Goal: Check status

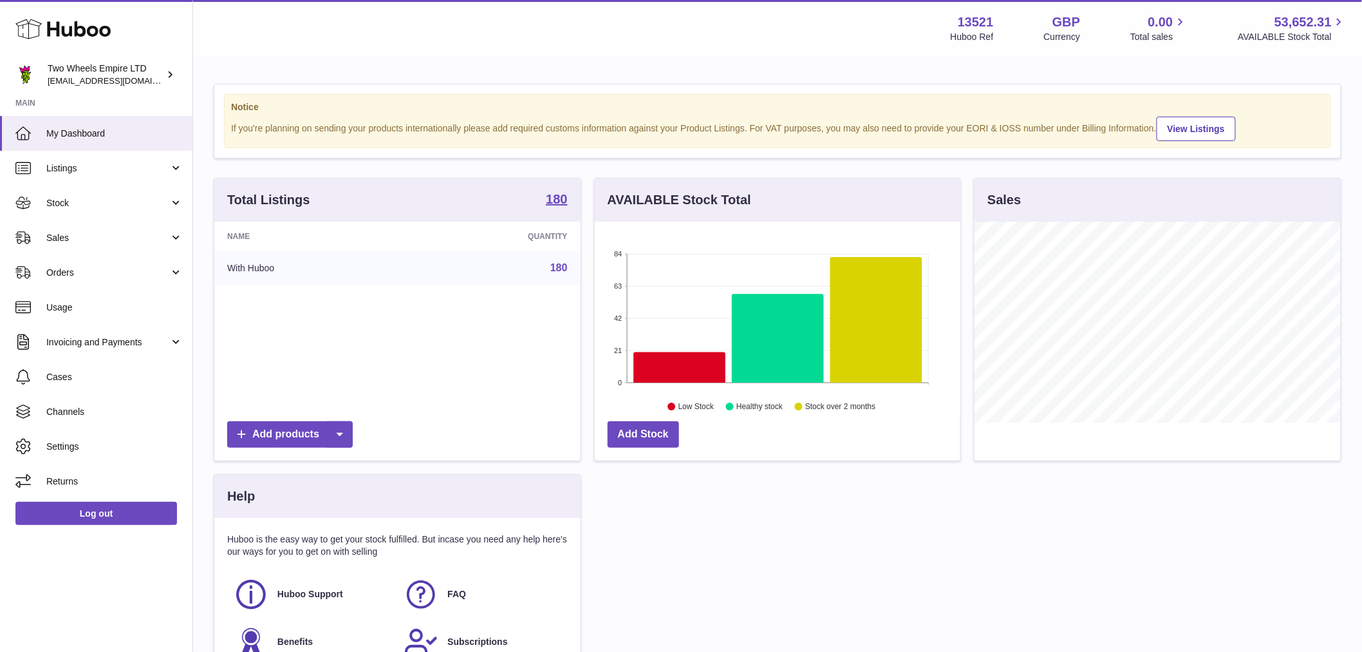
scroll to position [201, 366]
click at [126, 246] on link "Sales" at bounding box center [96, 237] width 193 height 35
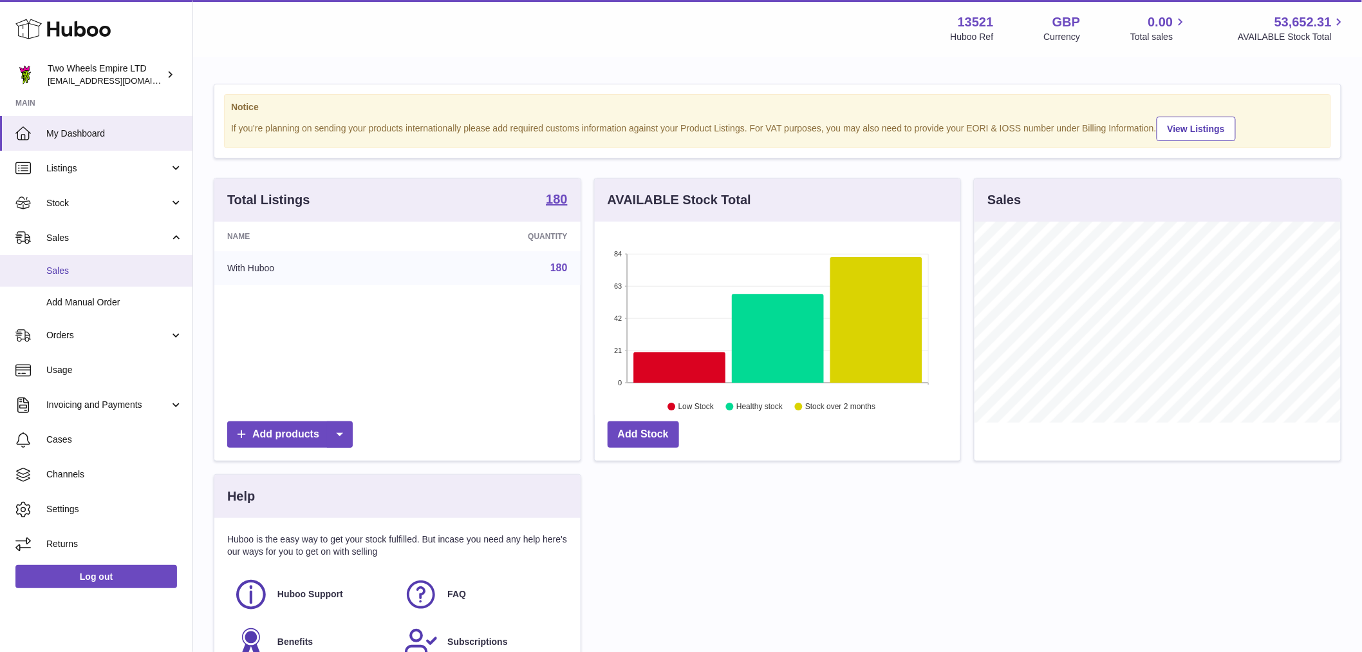
click at [97, 274] on span "Sales" at bounding box center [114, 271] width 137 height 12
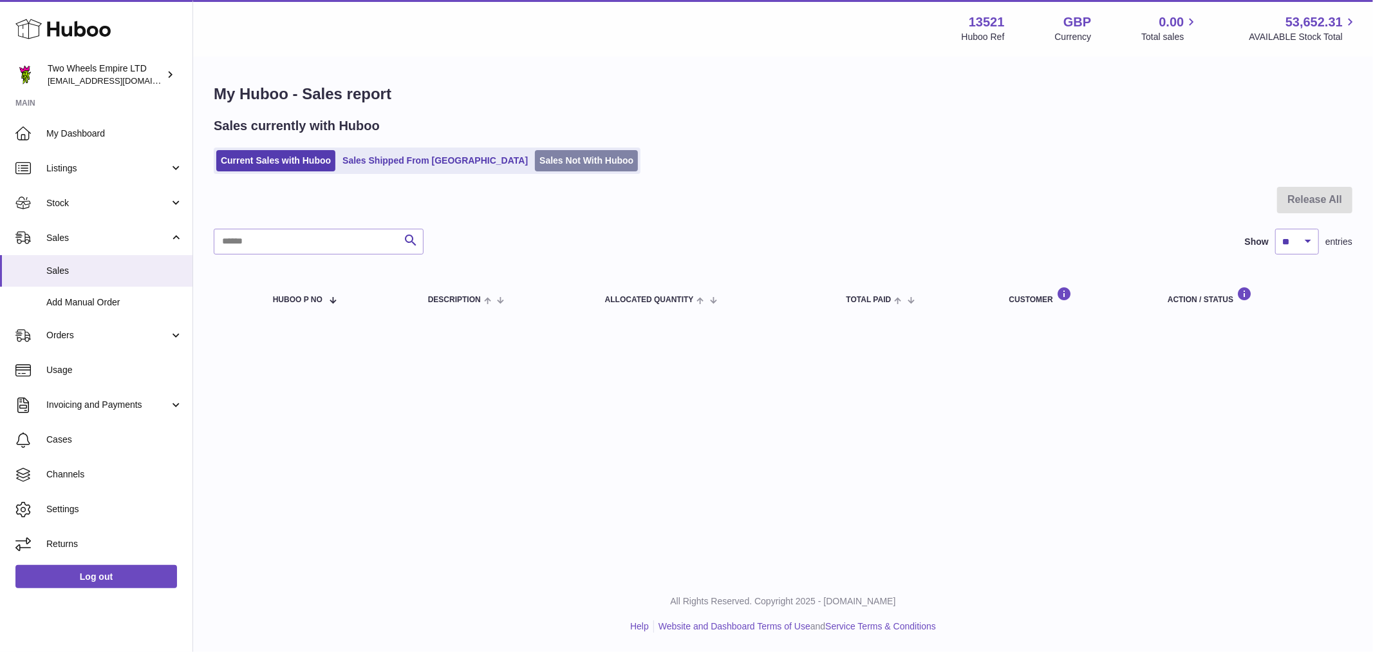
click at [542, 162] on link "Sales Not With Huboo" at bounding box center [586, 160] width 103 height 21
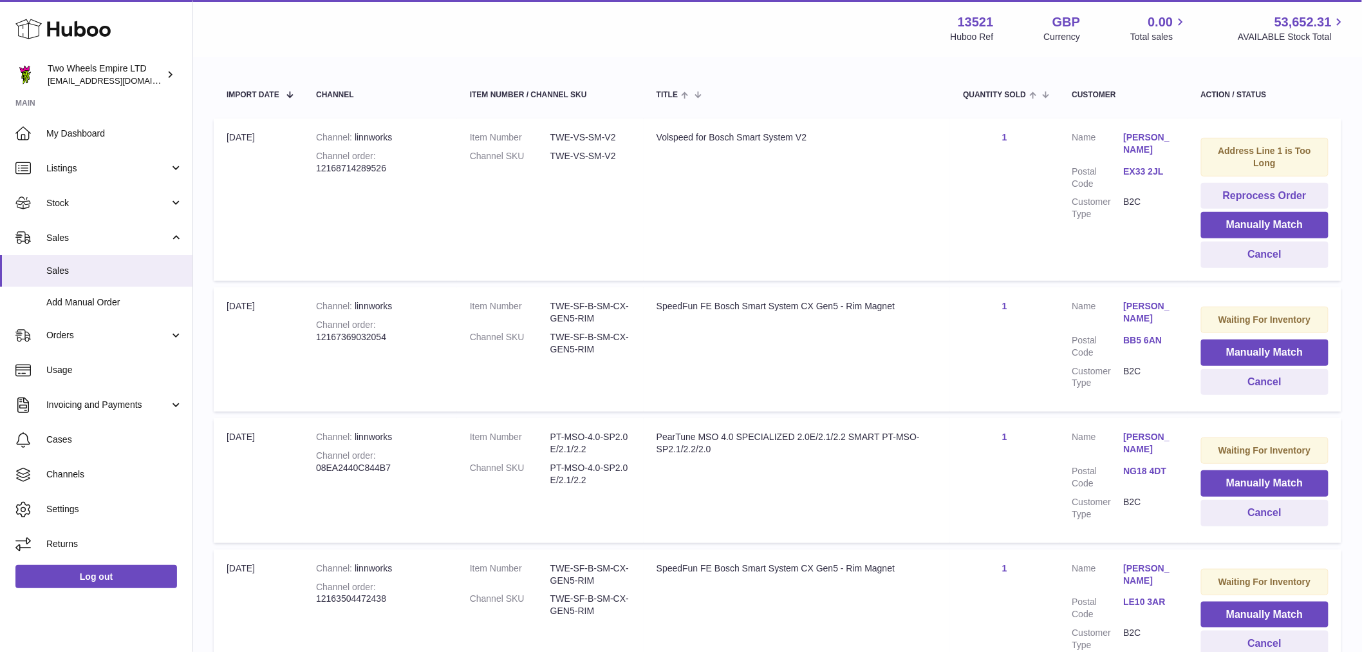
scroll to position [65, 0]
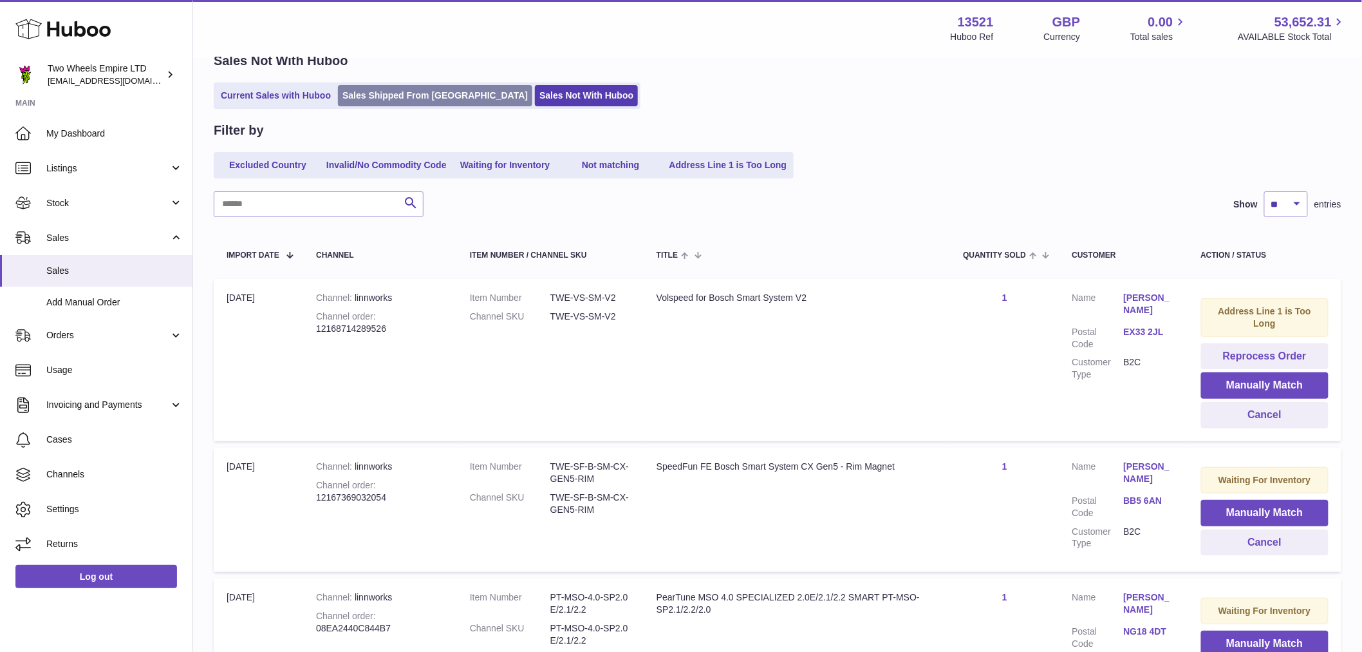
click at [370, 97] on link "Sales Shipped From Huboo" at bounding box center [435, 95] width 194 height 21
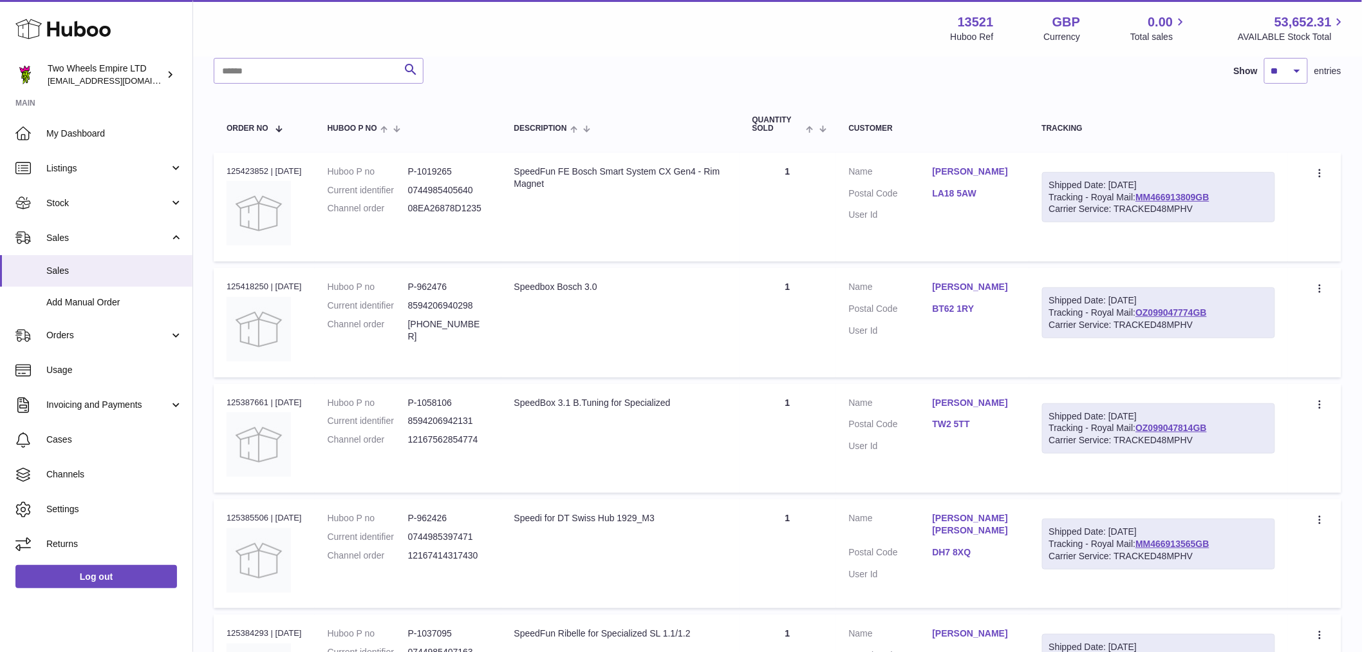
scroll to position [17, 0]
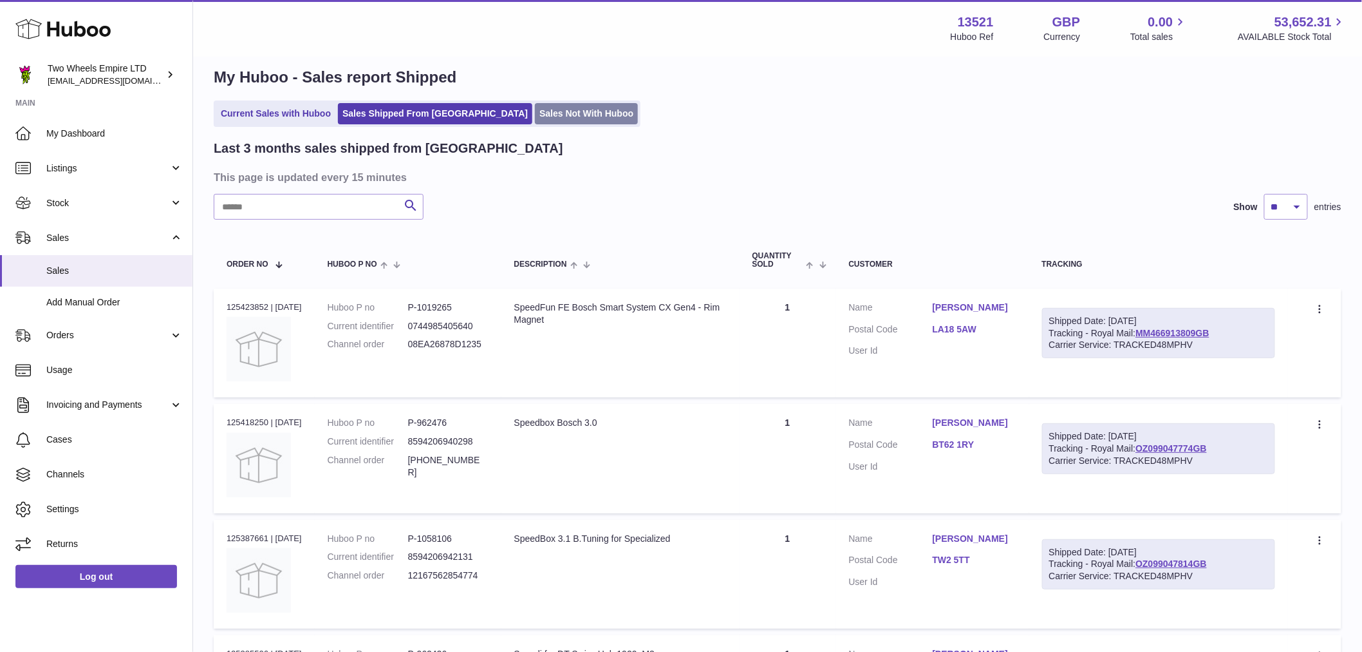
click at [535, 103] on link "Sales Not With Huboo" at bounding box center [586, 113] width 103 height 21
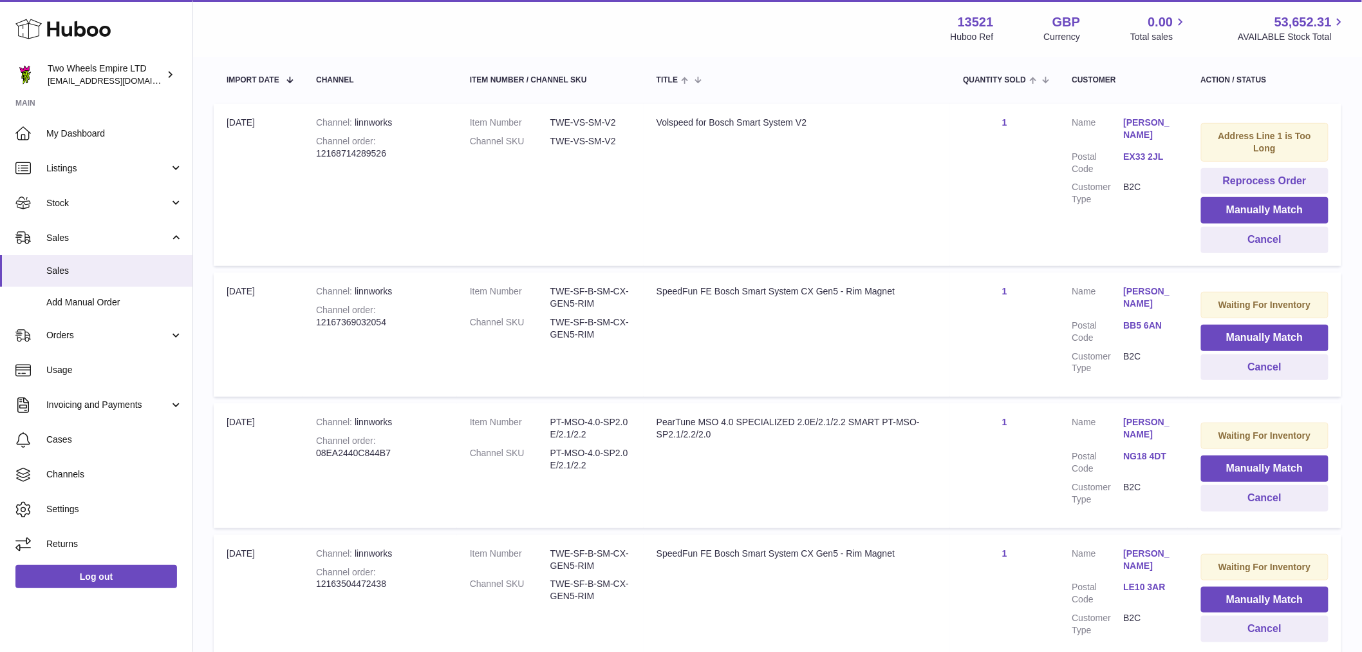
scroll to position [214, 0]
